Goal: Communication & Community: Answer question/provide support

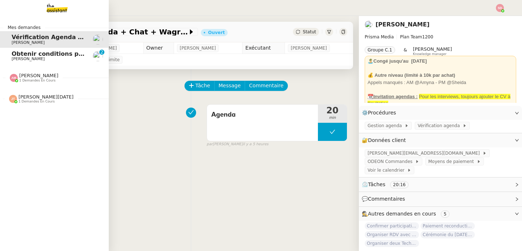
click at [47, 57] on span "[PERSON_NAME]" at bounding box center [48, 59] width 73 height 4
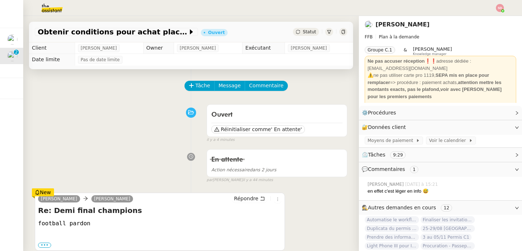
scroll to position [140, 0]
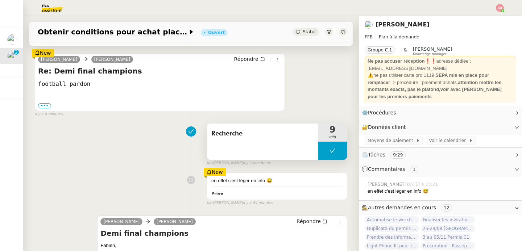
click at [318, 151] on button at bounding box center [332, 151] width 29 height 18
click at [324, 151] on icon at bounding box center [325, 151] width 3 height 4
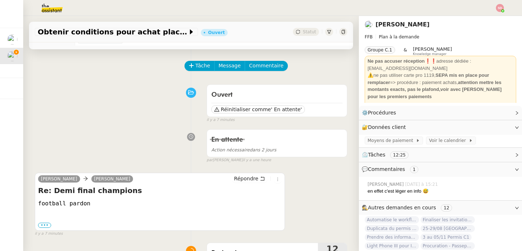
scroll to position [0, 0]
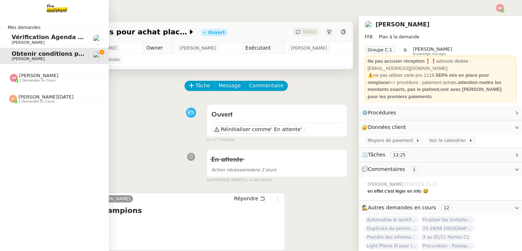
click at [22, 78] on span "[PERSON_NAME]" at bounding box center [38, 75] width 39 height 5
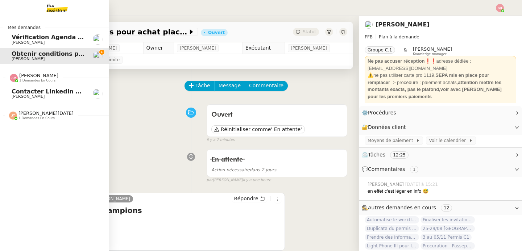
click at [22, 78] on span "[PERSON_NAME]" at bounding box center [38, 75] width 39 height 5
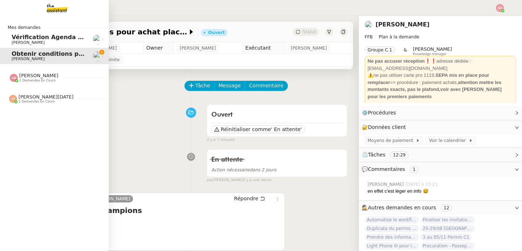
click at [29, 82] on span "1 demandes en cours" at bounding box center [37, 81] width 36 height 4
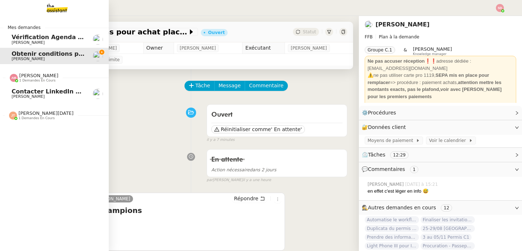
click at [28, 95] on span "[PERSON_NAME]" at bounding box center [28, 96] width 33 height 5
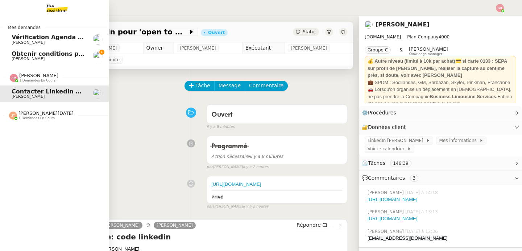
click at [5, 116] on span "[PERSON_NAME][DATE] 1 demandes en cours" at bounding box center [41, 115] width 73 height 9
click at [19, 129] on span "Effectuer un pré-recrutement téléphonique" at bounding box center [84, 129] width 144 height 7
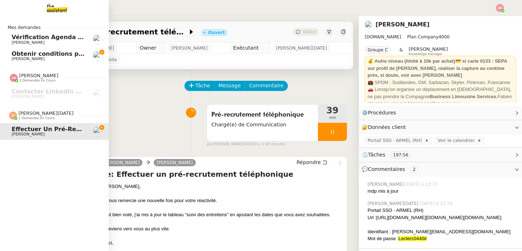
click at [28, 109] on span "[PERSON_NAME][DATE] 1 demandes en cours" at bounding box center [57, 112] width 109 height 15
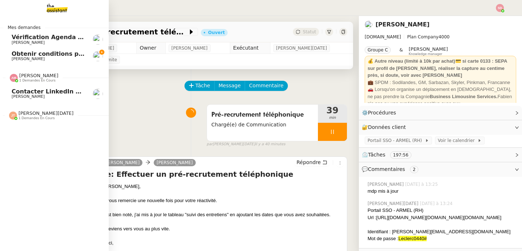
click at [40, 77] on span "[PERSON_NAME]" at bounding box center [38, 75] width 39 height 5
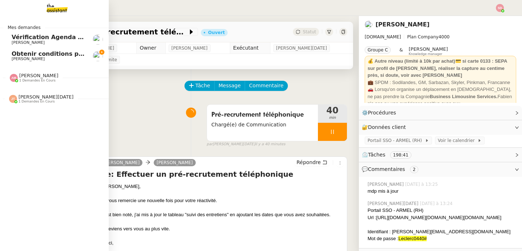
click at [48, 59] on span "[PERSON_NAME]" at bounding box center [48, 59] width 73 height 4
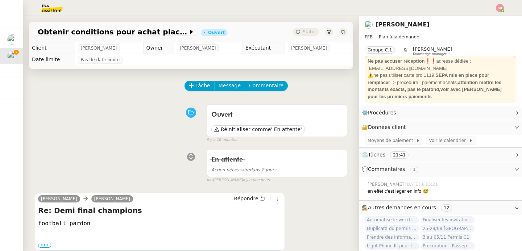
click at [237, 194] on div "[PERSON_NAME] [PERSON_NAME] Re: Demi final champions football pardon ••• Le [DA…" at bounding box center [160, 222] width 250 height 58
click at [237, 196] on span "Répondre" at bounding box center [246, 198] width 24 height 7
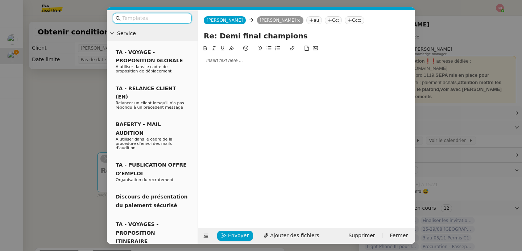
click at [221, 62] on div at bounding box center [306, 60] width 211 height 7
click at [204, 236] on icon at bounding box center [206, 236] width 5 height 4
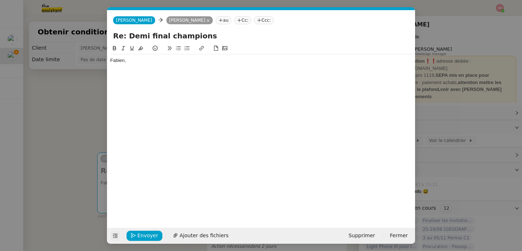
click at [134, 72] on div at bounding box center [261, 74] width 302 height 7
click at [280, 72] on div "La saison de la ligue des champions n'a pas débuté, comme vous pouvez le voir i…" at bounding box center [261, 74] width 302 height 7
click at [203, 51] on button at bounding box center [201, 48] width 9 height 8
paste input "[URL][DOMAIN_NAME]"
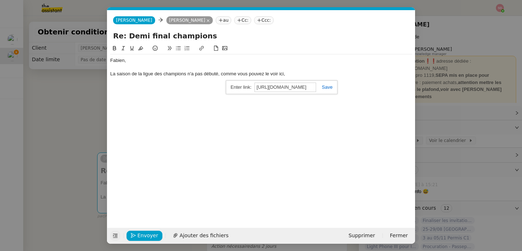
scroll to position [0, 152]
type input "[URL][DOMAIN_NAME]"
click at [327, 86] on link at bounding box center [324, 86] width 17 height 5
click at [302, 75] on div "La saison de la ligue des champions n'a pas débuté, comme vous pouvez le voir i…" at bounding box center [261, 74] width 302 height 7
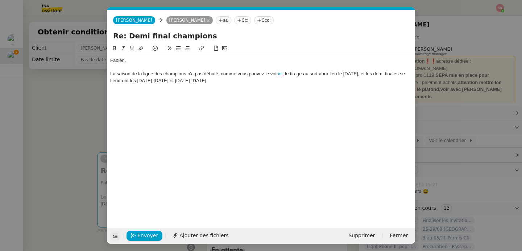
click at [69, 122] on nz-modal-container "Service TA - VOYAGE - PROPOSITION GLOBALE A utiliser dans le cadre de propositi…" at bounding box center [261, 125] width 522 height 251
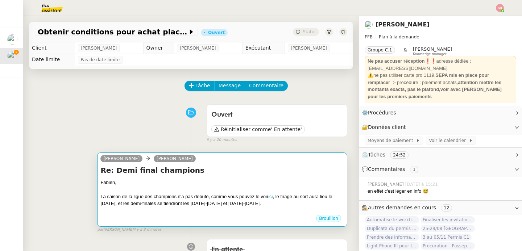
click at [189, 206] on div "La saison de la ligue des champions n'a pas débuté, comme vous pouvez le voir i…" at bounding box center [222, 200] width 244 height 14
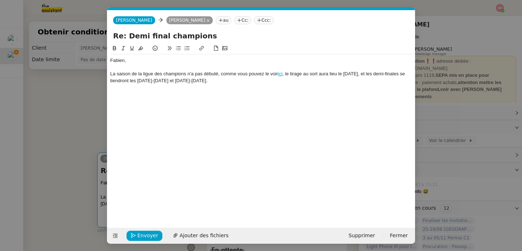
scroll to position [0, 15]
click at [228, 84] on div "La saison de la ligue des champions n'a pas débuté, comme vous pouvez le voir i…" at bounding box center [261, 77] width 302 height 13
click at [158, 89] on div "Les billets ne sont pas encore" at bounding box center [261, 87] width 302 height 7
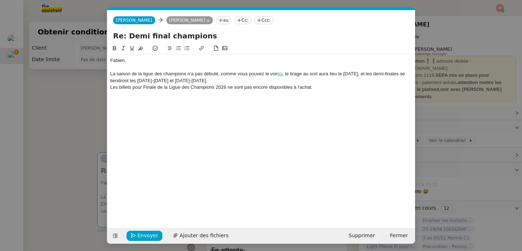
scroll to position [0, 0]
drag, startPoint x: 143, startPoint y: 88, endPoint x: 162, endPoint y: 89, distance: 18.9
click at [162, 89] on div "Les billets pour Finale de la Ligue des Champions 2026 ne sont pas encore dispo…" at bounding box center [261, 87] width 302 height 7
click at [318, 86] on div "Les billets pour la Ligue des Champions 2026 ne sont pas encore disponibles à l…" at bounding box center [261, 87] width 302 height 7
click at [134, 236] on icon "button" at bounding box center [133, 235] width 5 height 5
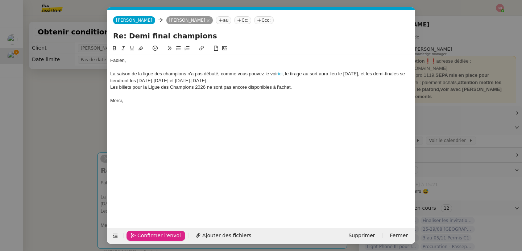
click at [134, 236] on icon "button" at bounding box center [133, 235] width 5 height 5
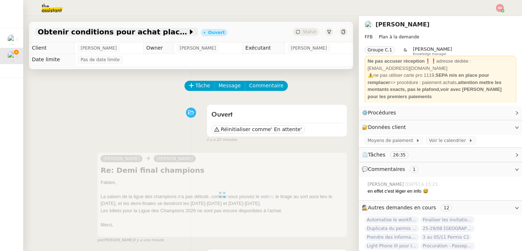
click at [120, 33] on span "Obtenir conditions pour achat places demi-finale" at bounding box center [113, 31] width 150 height 7
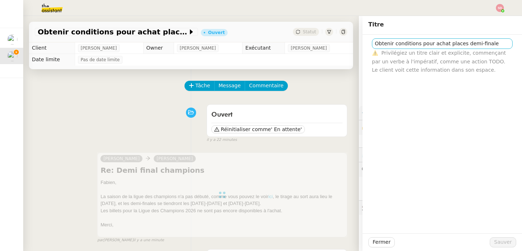
click at [422, 52] on span "Privilégiez un titre clair et explicite, commençant par un verbe à l'impératif,…" at bounding box center [439, 61] width 134 height 23
click at [429, 37] on div "Obtenir conditions pour achat places demi-finale ⚠️ Privilégiez un titre clair …" at bounding box center [442, 55] width 148 height 40
click at [427, 39] on input "Obtenir conditions pour achat places demi-finale" at bounding box center [442, 43] width 141 height 11
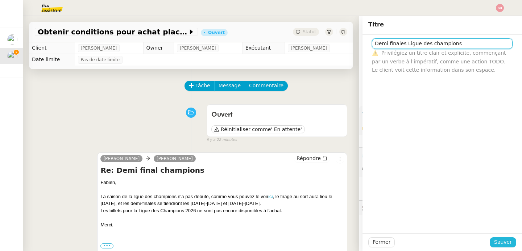
type input "Demi finales Ligue des champions"
click at [497, 246] on span "Sauver" at bounding box center [503, 242] width 18 height 8
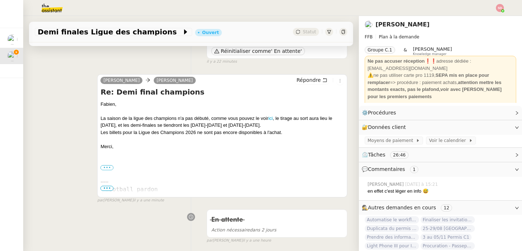
scroll to position [313, 0]
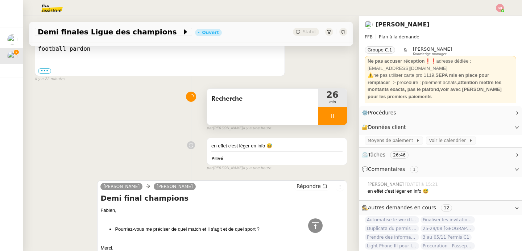
click at [334, 114] on div at bounding box center [332, 116] width 29 height 18
click at [334, 114] on button at bounding box center [339, 116] width 15 height 18
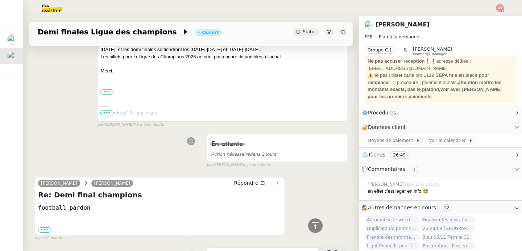
scroll to position [0, 0]
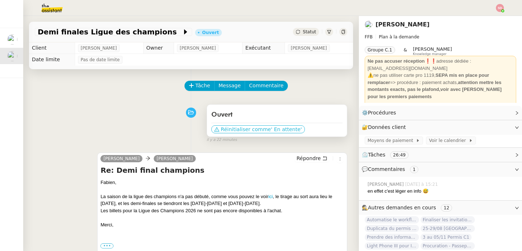
click at [289, 127] on span "' En attente'" at bounding box center [286, 129] width 31 height 7
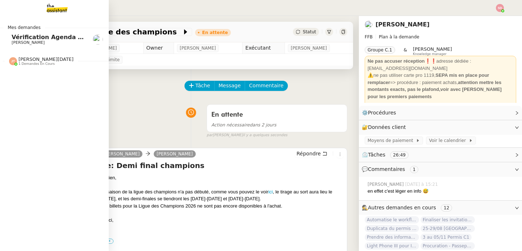
click at [25, 40] on span "Vérification Agenda + Chat + Wagram (9h et 14h)" at bounding box center [93, 37] width 163 height 7
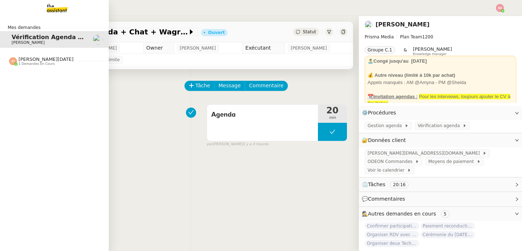
click at [10, 55] on span "[PERSON_NAME][DATE] 1 demandes en cours" at bounding box center [57, 58] width 109 height 15
click at [21, 77] on span "Effectuer un pré-recrutement téléphonique" at bounding box center [84, 74] width 144 height 7
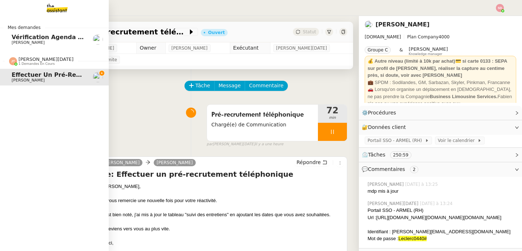
click at [54, 59] on span "[PERSON_NAME][DATE]" at bounding box center [45, 59] width 55 height 5
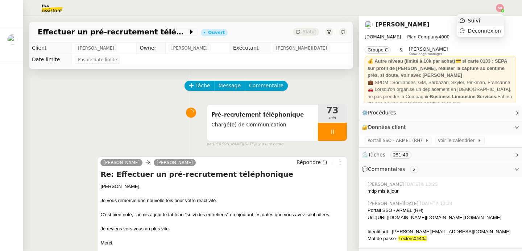
click at [496, 16] on li "Suivi" at bounding box center [480, 21] width 47 height 10
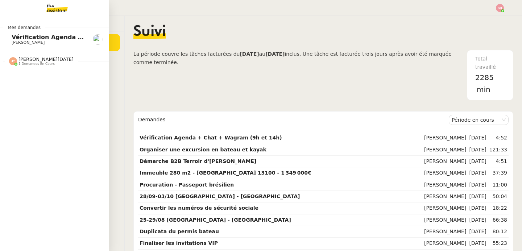
click at [24, 39] on span "Vérification Agenda + Chat + Wagram (9h et 14h)" at bounding box center [93, 37] width 163 height 7
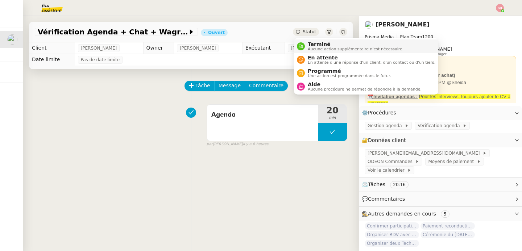
click at [315, 46] on span "Terminé" at bounding box center [356, 44] width 96 height 6
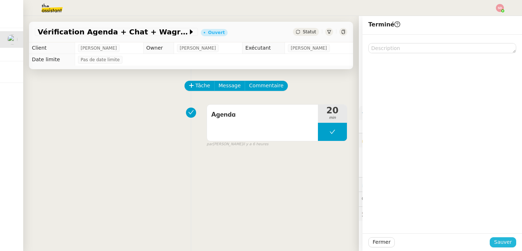
click at [500, 240] on span "Sauver" at bounding box center [503, 242] width 18 height 8
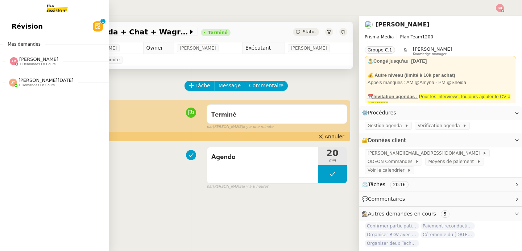
click at [29, 59] on span "[PERSON_NAME]" at bounding box center [38, 59] width 39 height 5
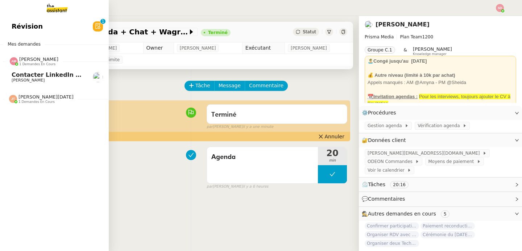
click at [36, 75] on span "Contacter LinkedIn pour 'open to work'" at bounding box center [77, 74] width 130 height 7
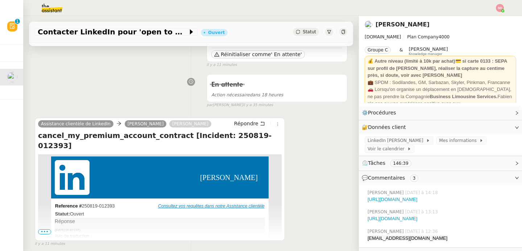
scroll to position [90, 0]
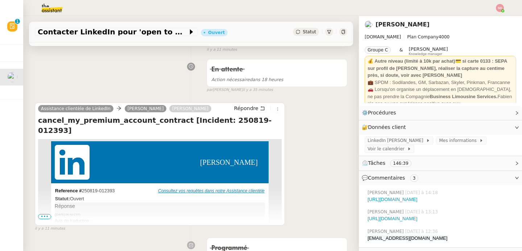
click at [44, 217] on span "•••" at bounding box center [44, 216] width 13 height 5
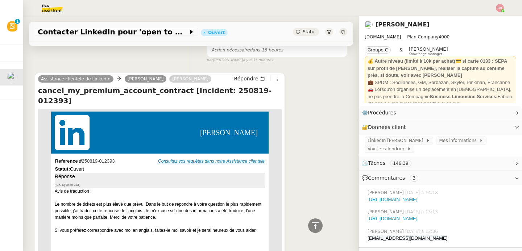
scroll to position [0, 0]
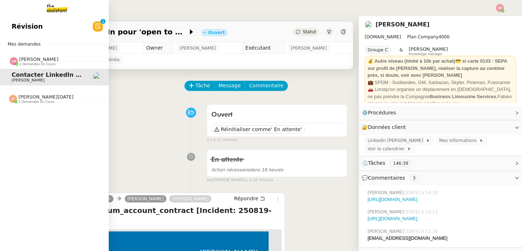
click at [40, 59] on span "[PERSON_NAME]" at bounding box center [38, 59] width 39 height 5
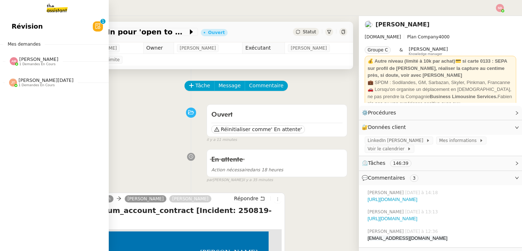
click at [45, 80] on span "[PERSON_NAME][DATE]" at bounding box center [45, 80] width 55 height 5
click at [34, 99] on span "Effectuer un pré-recrutement téléphonique" at bounding box center [84, 96] width 144 height 7
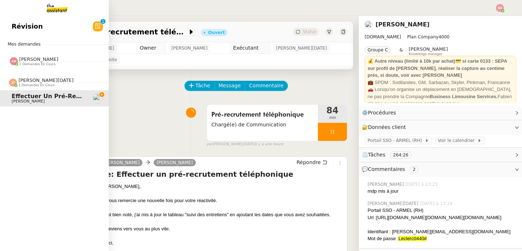
click at [37, 82] on span "[PERSON_NAME][DATE]" at bounding box center [45, 80] width 55 height 5
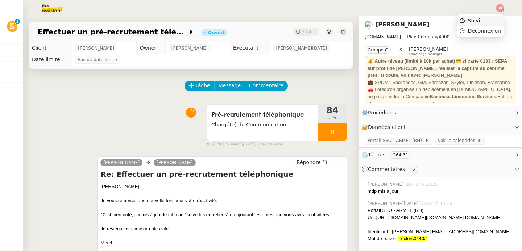
click at [493, 24] on li "Suivi" at bounding box center [480, 21] width 47 height 10
